Goal: Task Accomplishment & Management: Manage account settings

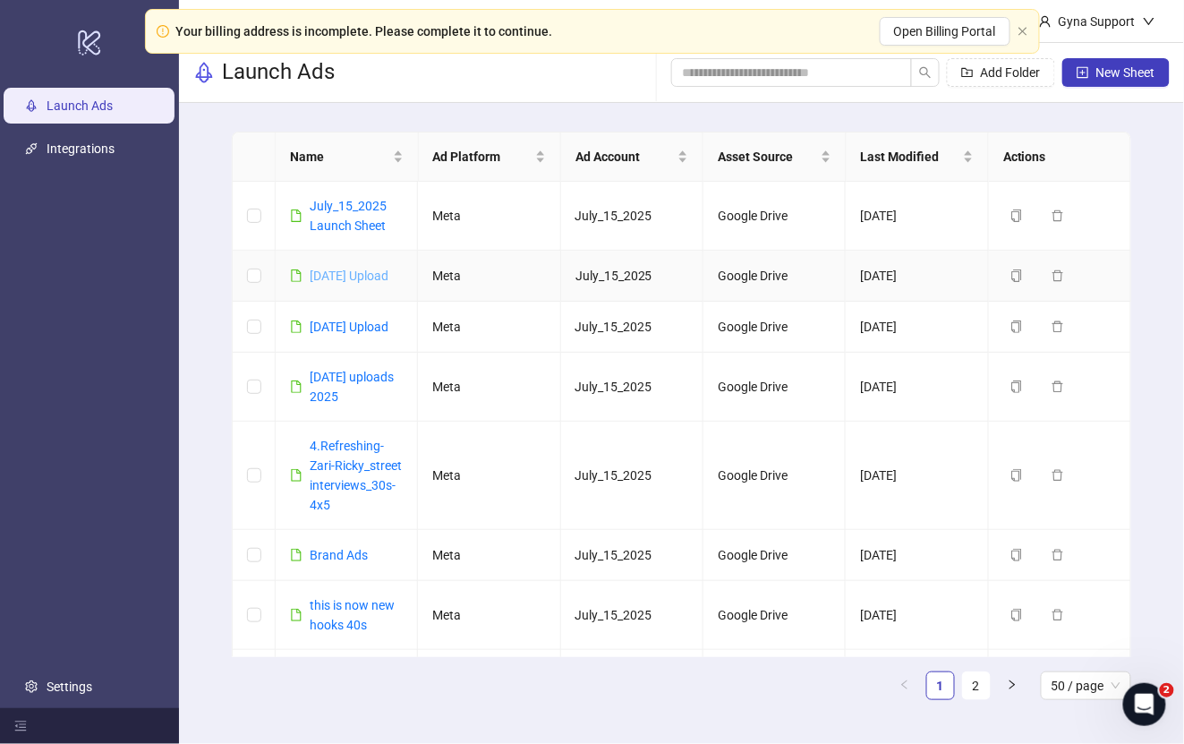
click at [353, 274] on link "Sept 16 Upload" at bounding box center [349, 275] width 79 height 14
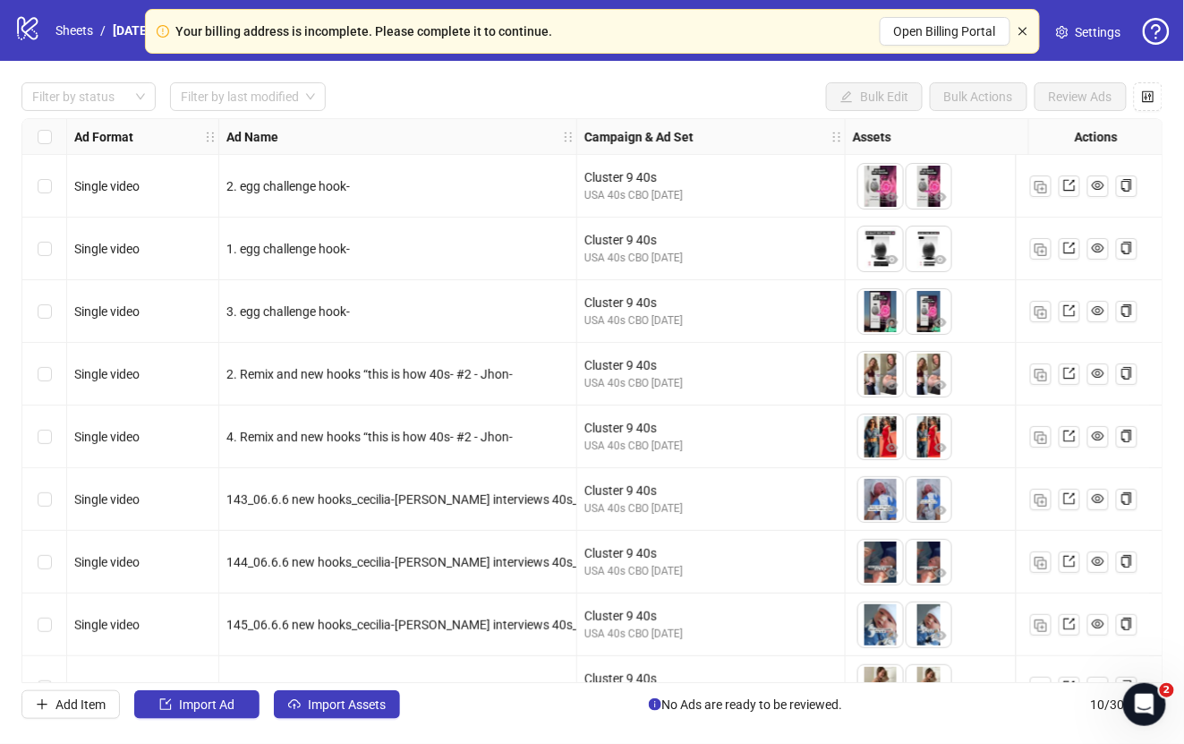
click at [1025, 30] on icon "close" at bounding box center [1022, 31] width 11 height 11
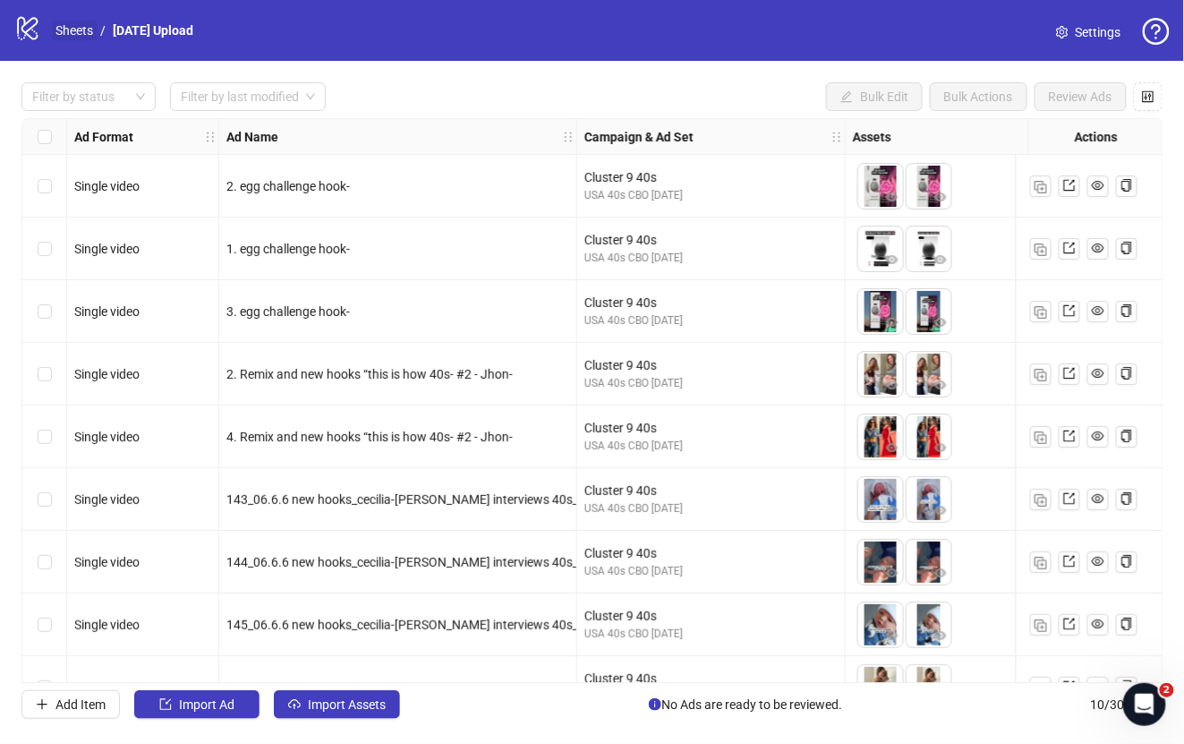
click at [72, 27] on link "Sheets" at bounding box center [74, 31] width 45 height 20
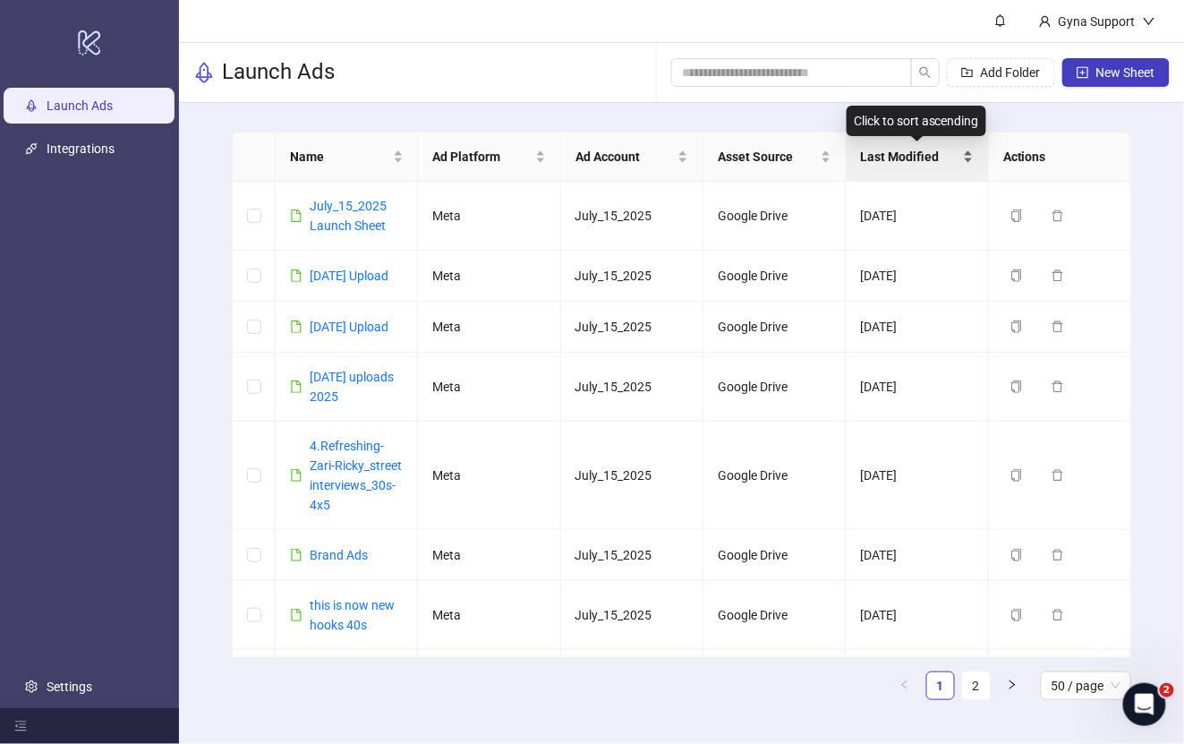
click at [928, 149] on span "Last Modified" at bounding box center [910, 157] width 98 height 20
click at [343, 211] on link "July_15_2025 Launch Sheet" at bounding box center [348, 216] width 77 height 34
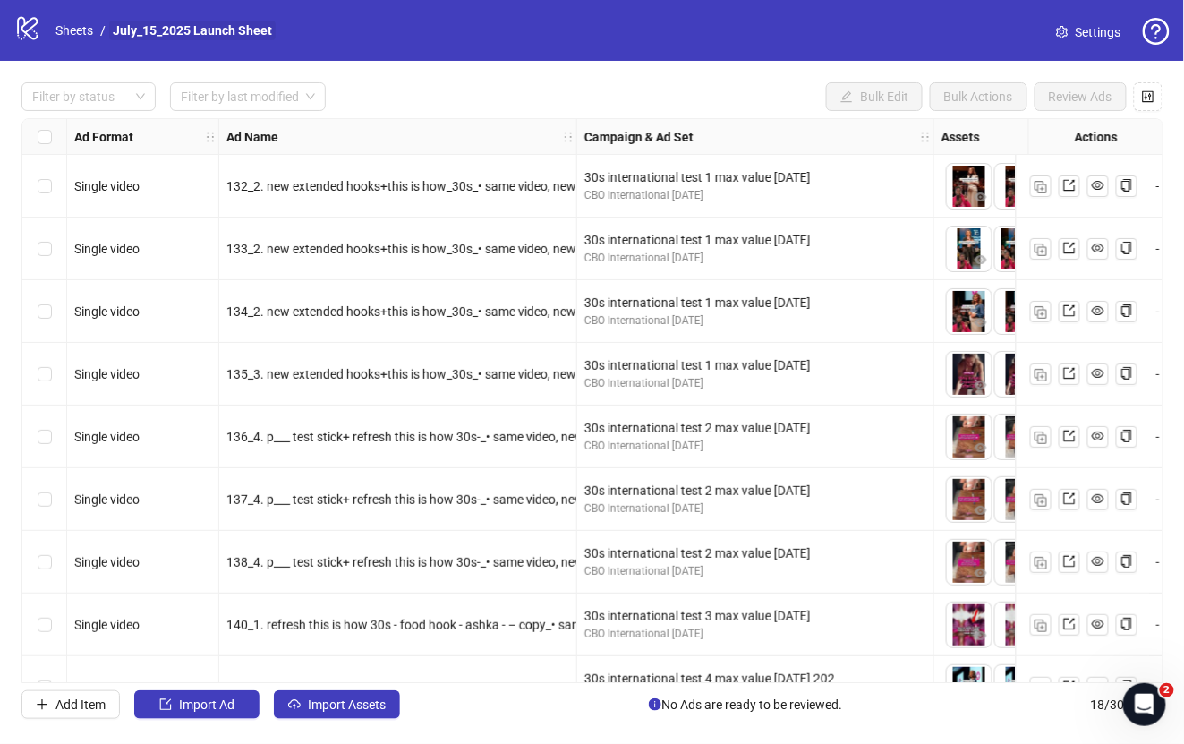
drag, startPoint x: 212, startPoint y: 43, endPoint x: 207, endPoint y: 33, distance: 11.2
click at [212, 41] on div "logo/logo-mobile Sheets / July_15_2025 Launch Sheet" at bounding box center [146, 30] width 265 height 32
click at [205, 32] on link "July_15_2025 Launch Sheet" at bounding box center [192, 31] width 166 height 20
click at [1065, 29] on icon "setting" at bounding box center [1062, 32] width 13 height 13
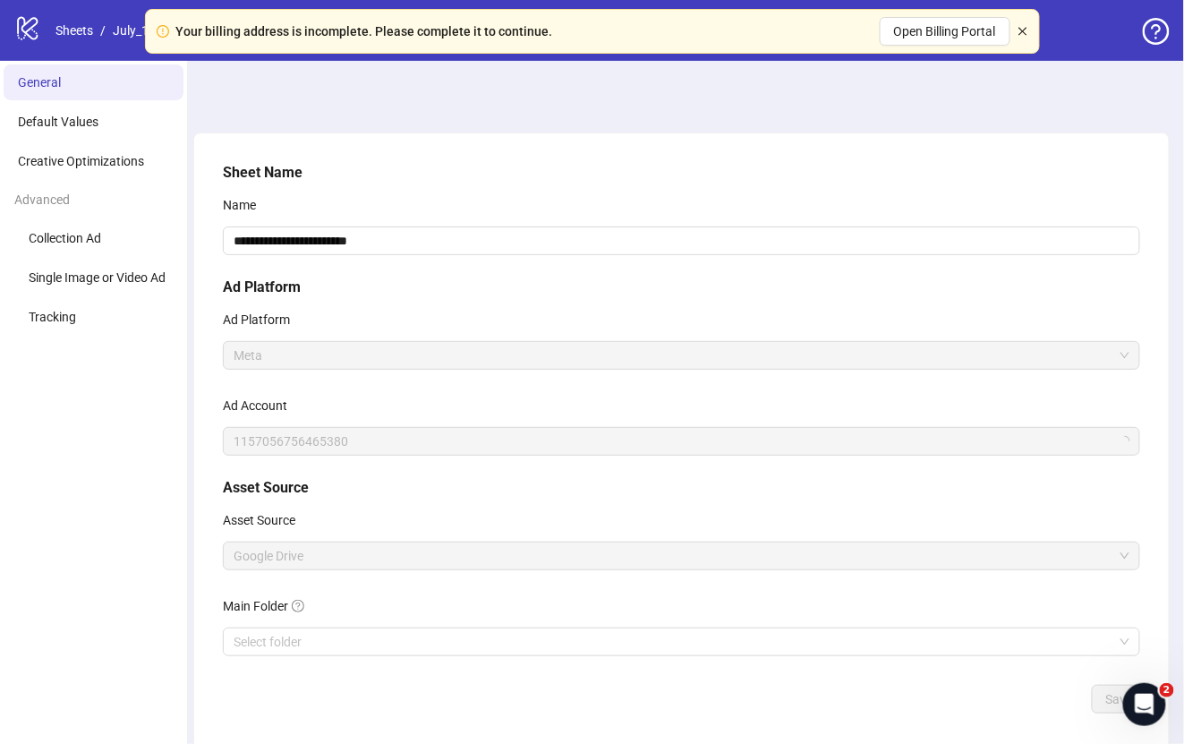
click at [1020, 30] on icon "close" at bounding box center [1022, 31] width 11 height 11
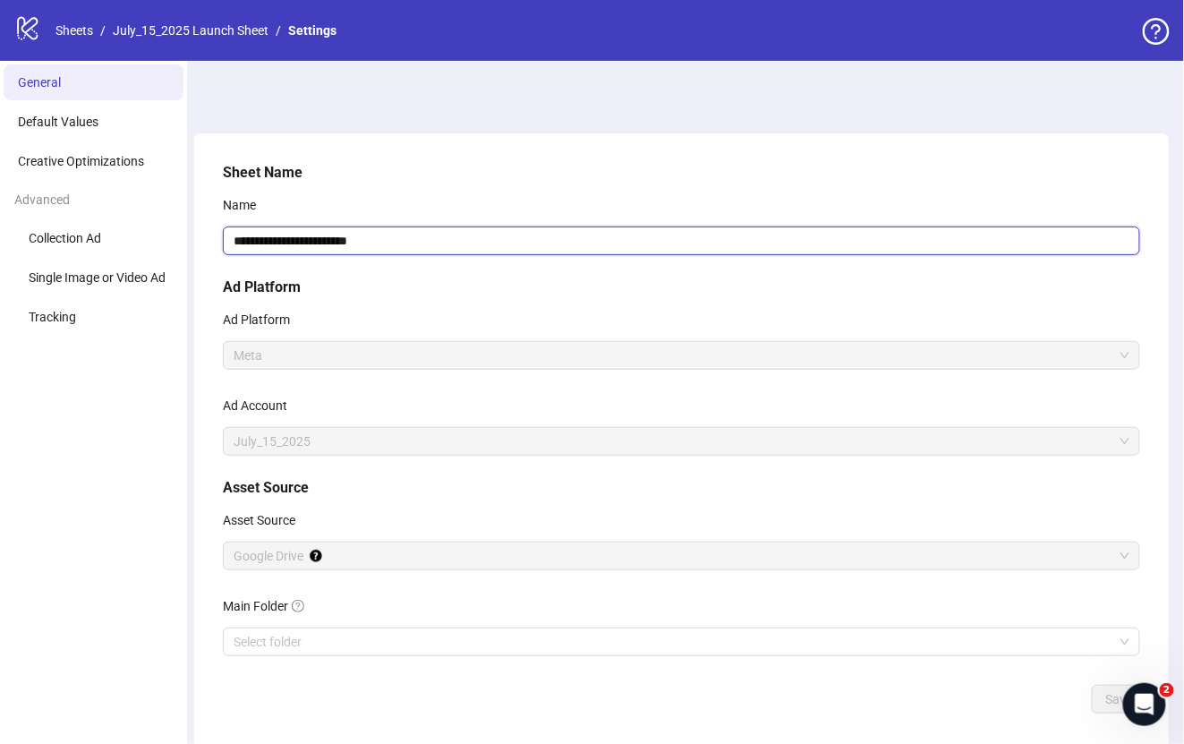
click at [251, 237] on input "**********" at bounding box center [681, 240] width 917 height 29
type input "*"
type input "**********"
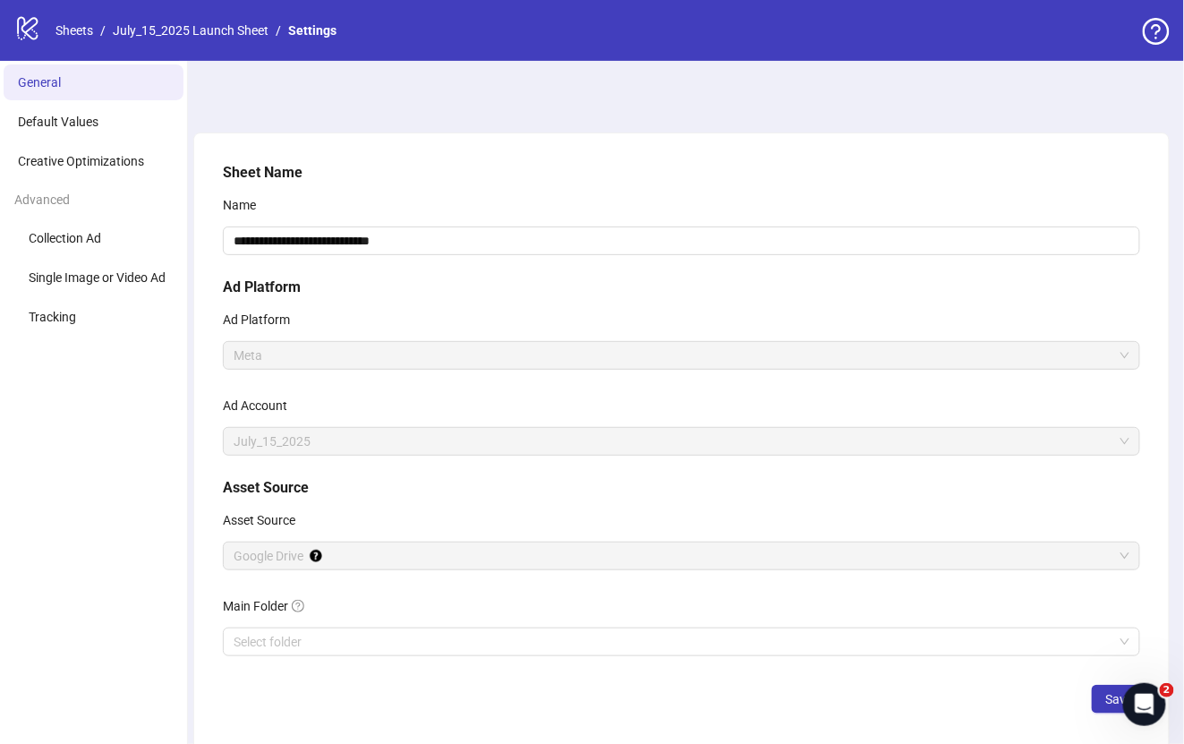
click at [538, 151] on div "**********" at bounding box center [681, 444] width 974 height 623
click at [70, 87] on li "General" at bounding box center [94, 82] width 180 height 36
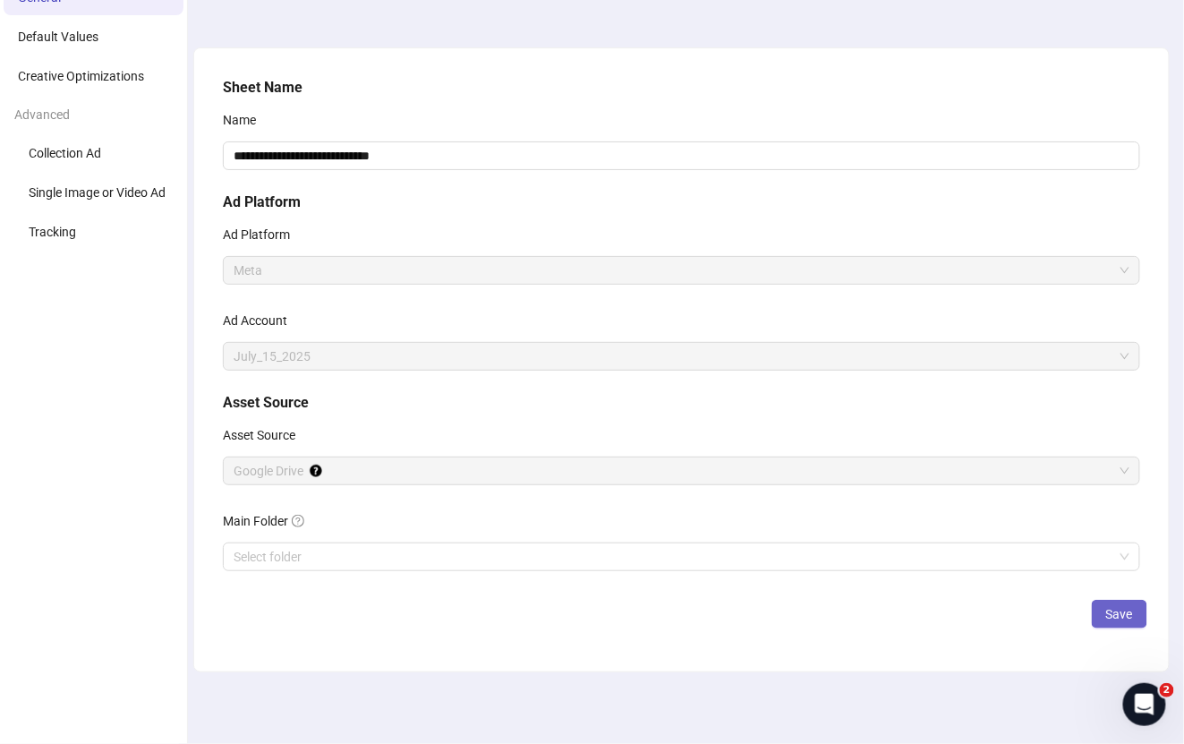
click at [1127, 611] on span "Save" at bounding box center [1119, 614] width 27 height 14
